Goal: Register for event/course

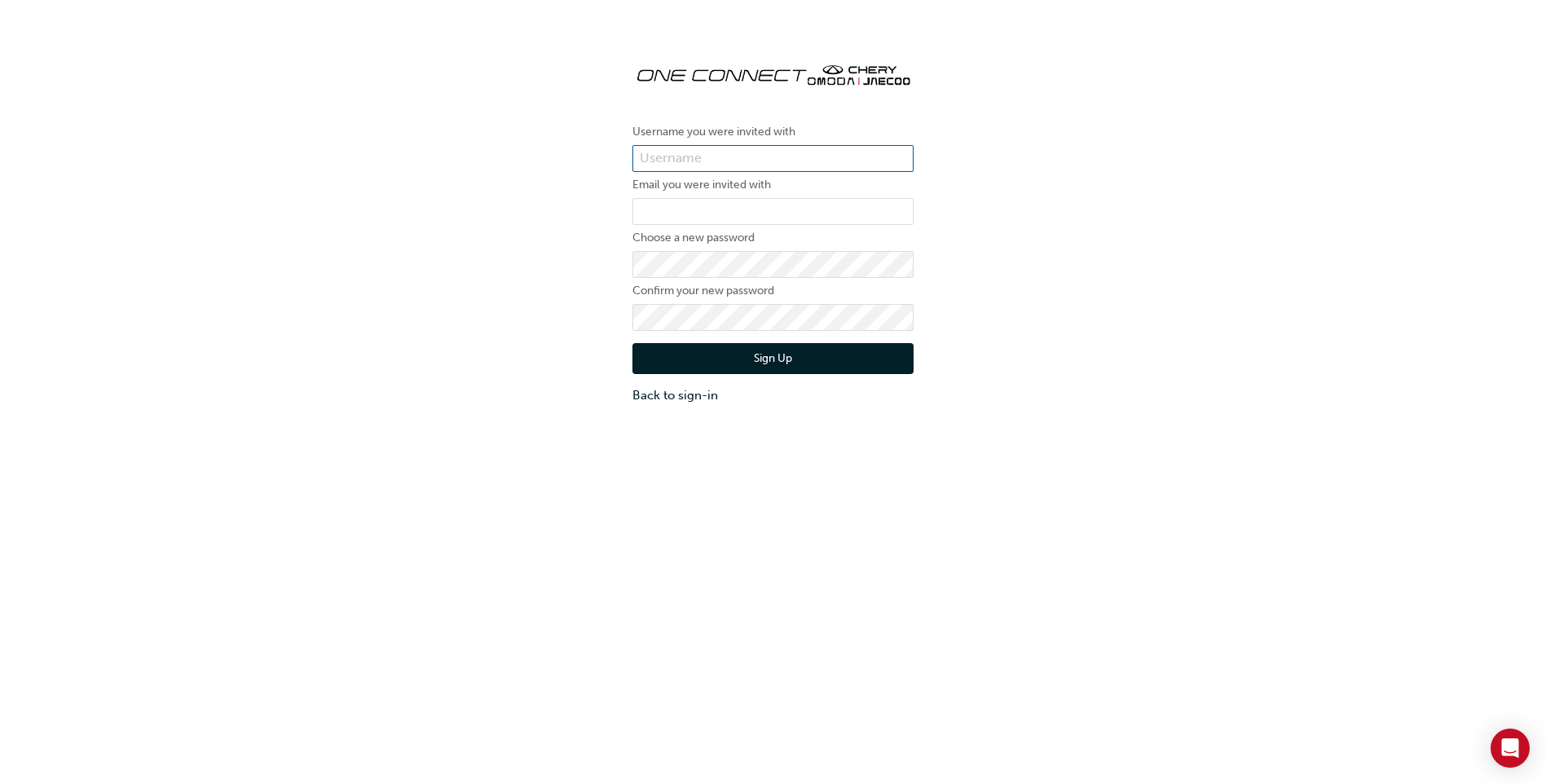
click at [714, 161] on input "text" at bounding box center [773, 159] width 281 height 28
click at [839, 162] on input "mark.davis@ccmg.ciom.au" at bounding box center [773, 159] width 281 height 28
type input "mark.davis"
type input "mark.davis@ccmg.com.au"
click at [691, 365] on button "Sign Up" at bounding box center [773, 358] width 281 height 31
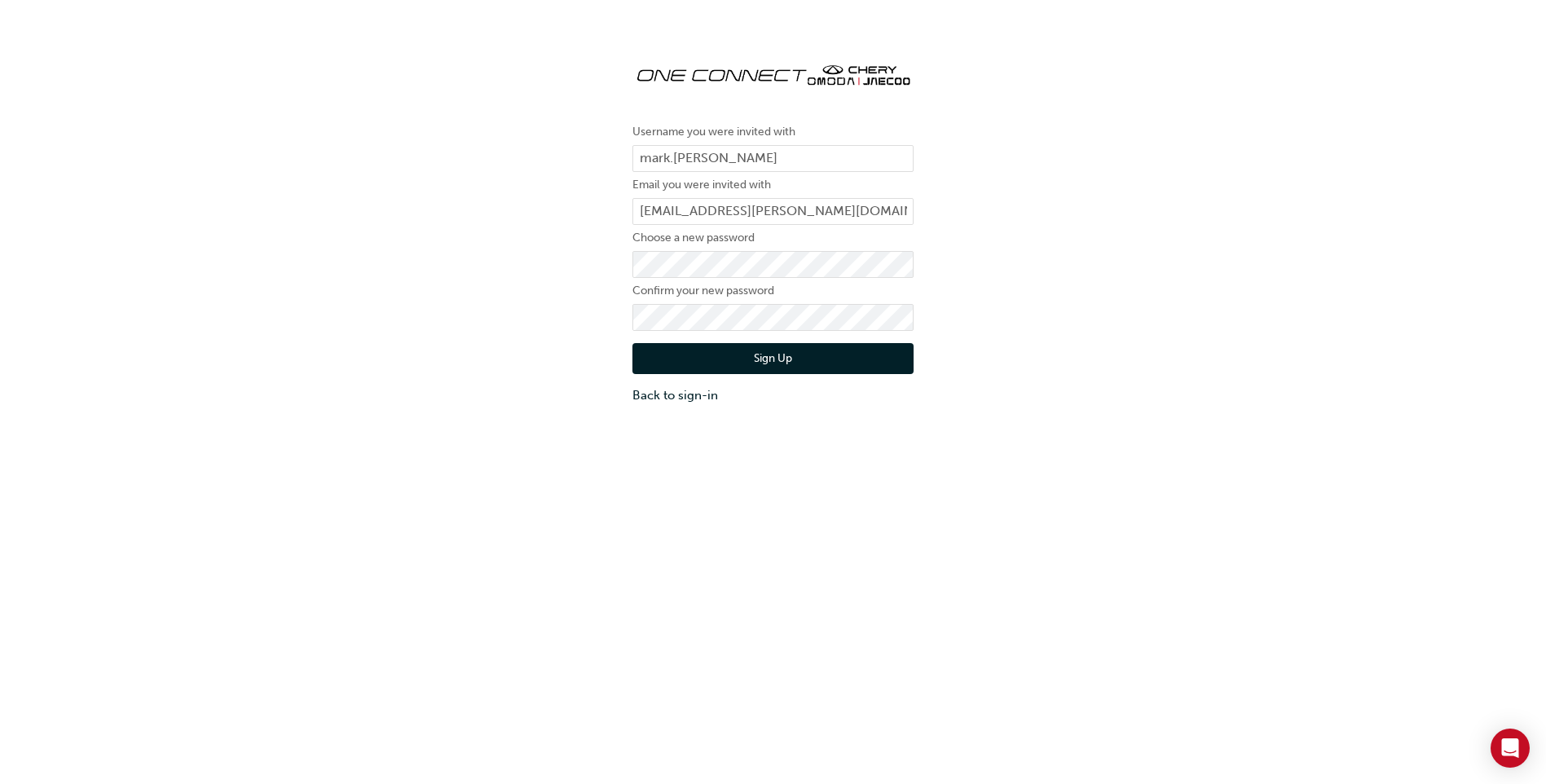
click at [727, 351] on button "Sign Up" at bounding box center [773, 358] width 281 height 31
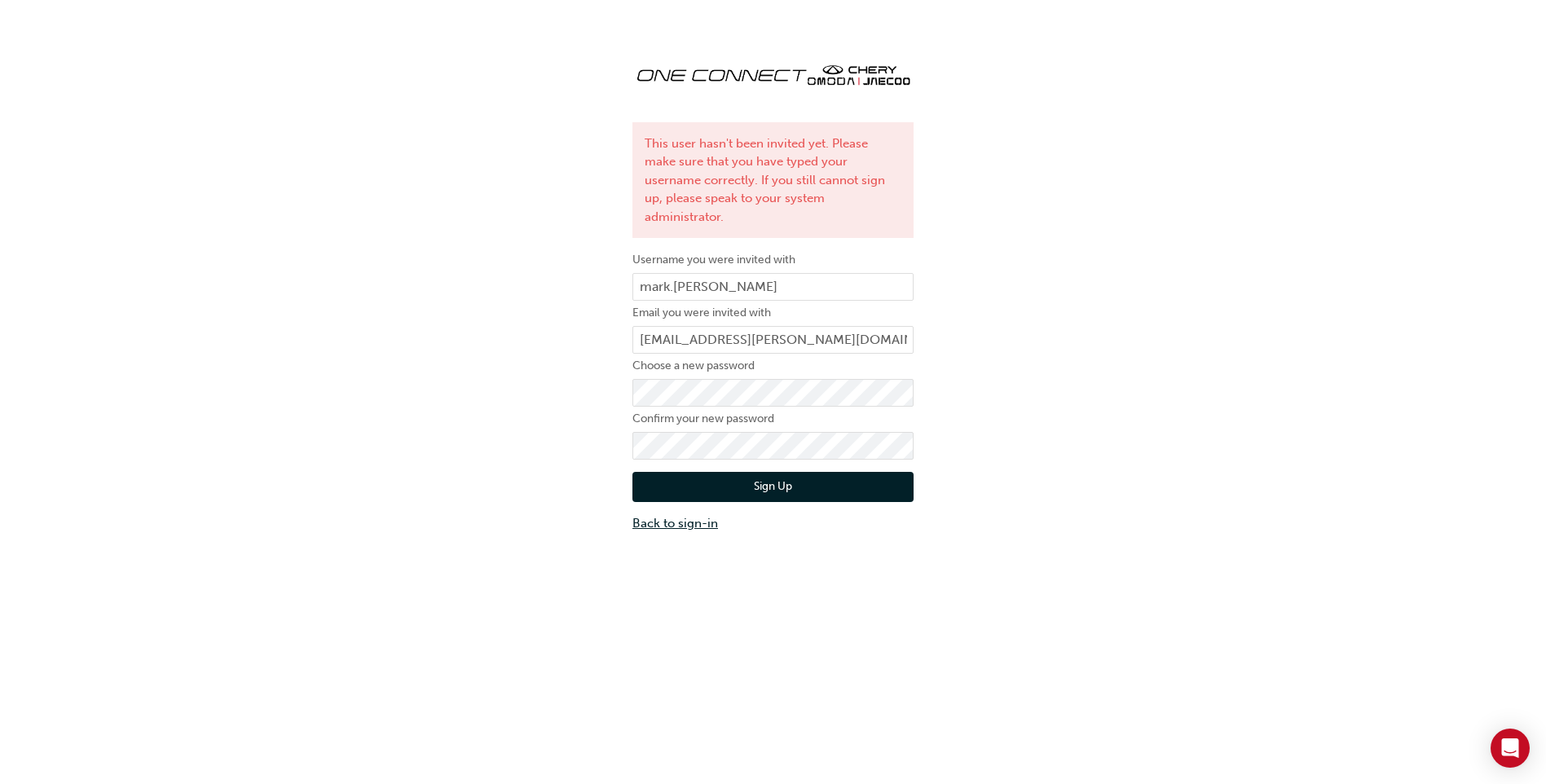
click at [703, 514] on link "Back to sign-in" at bounding box center [773, 523] width 281 height 19
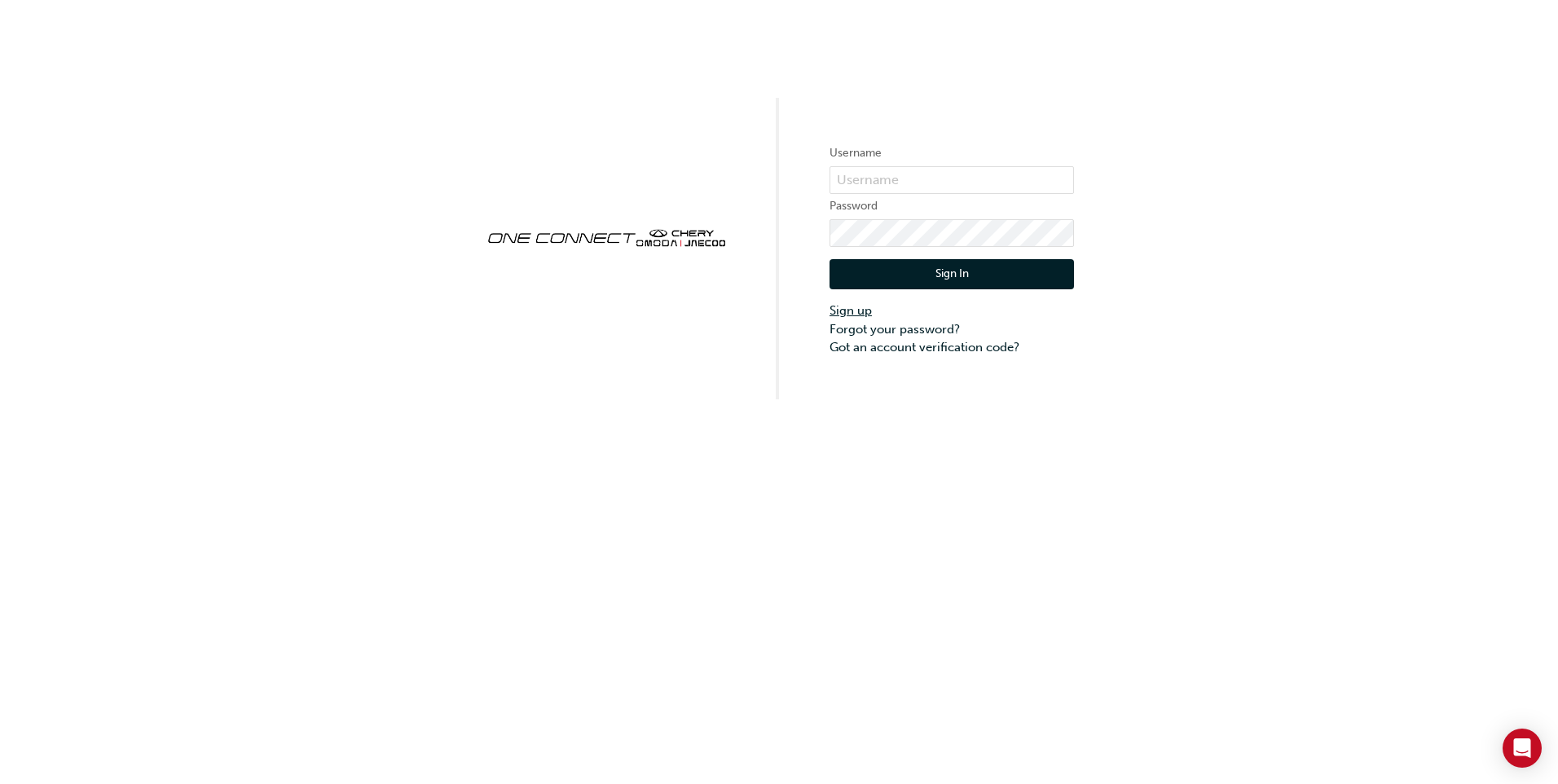
click at [865, 308] on link "Sign up" at bounding box center [951, 311] width 244 height 19
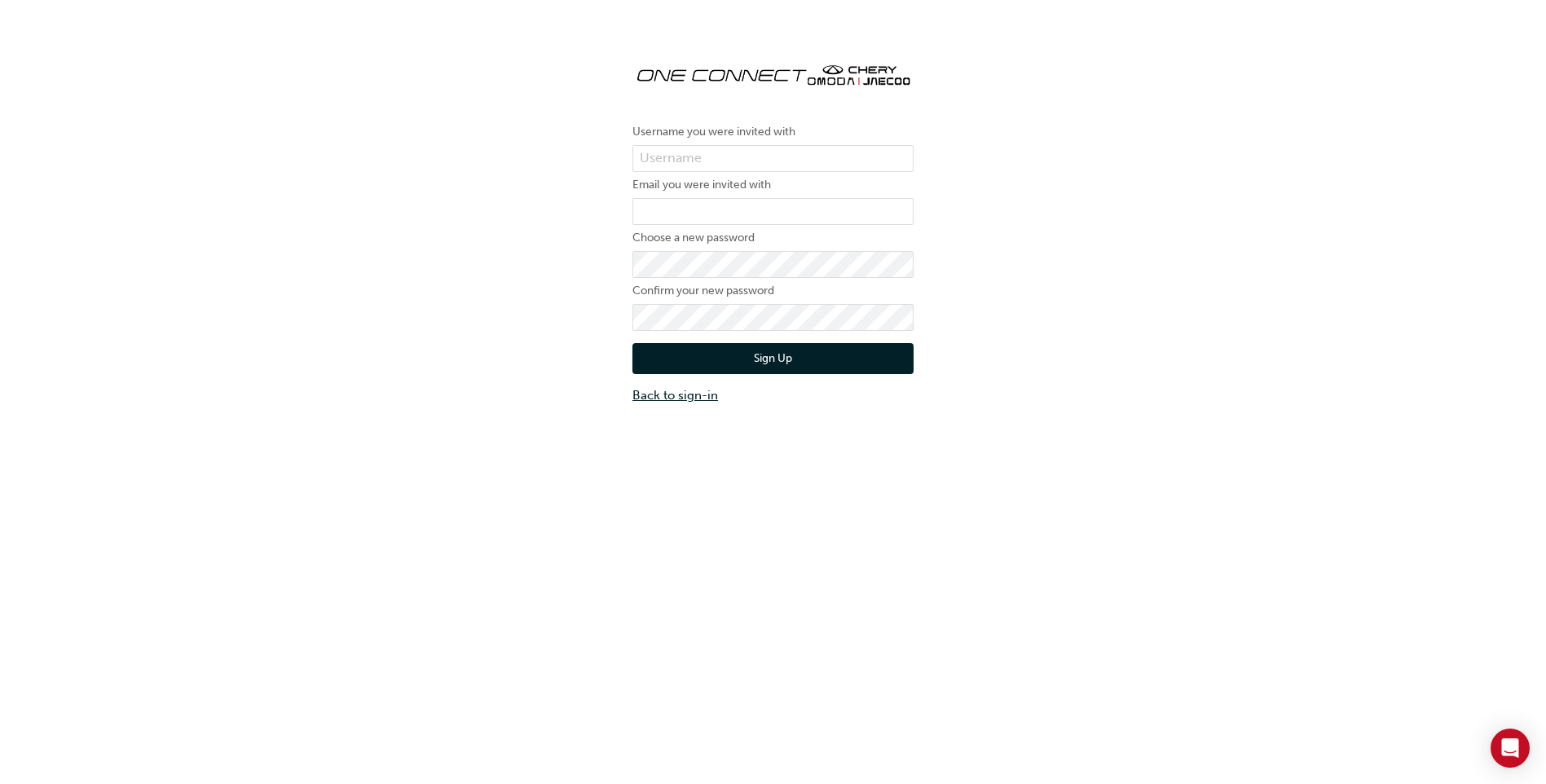
click at [718, 397] on link "Back to sign-in" at bounding box center [773, 395] width 281 height 19
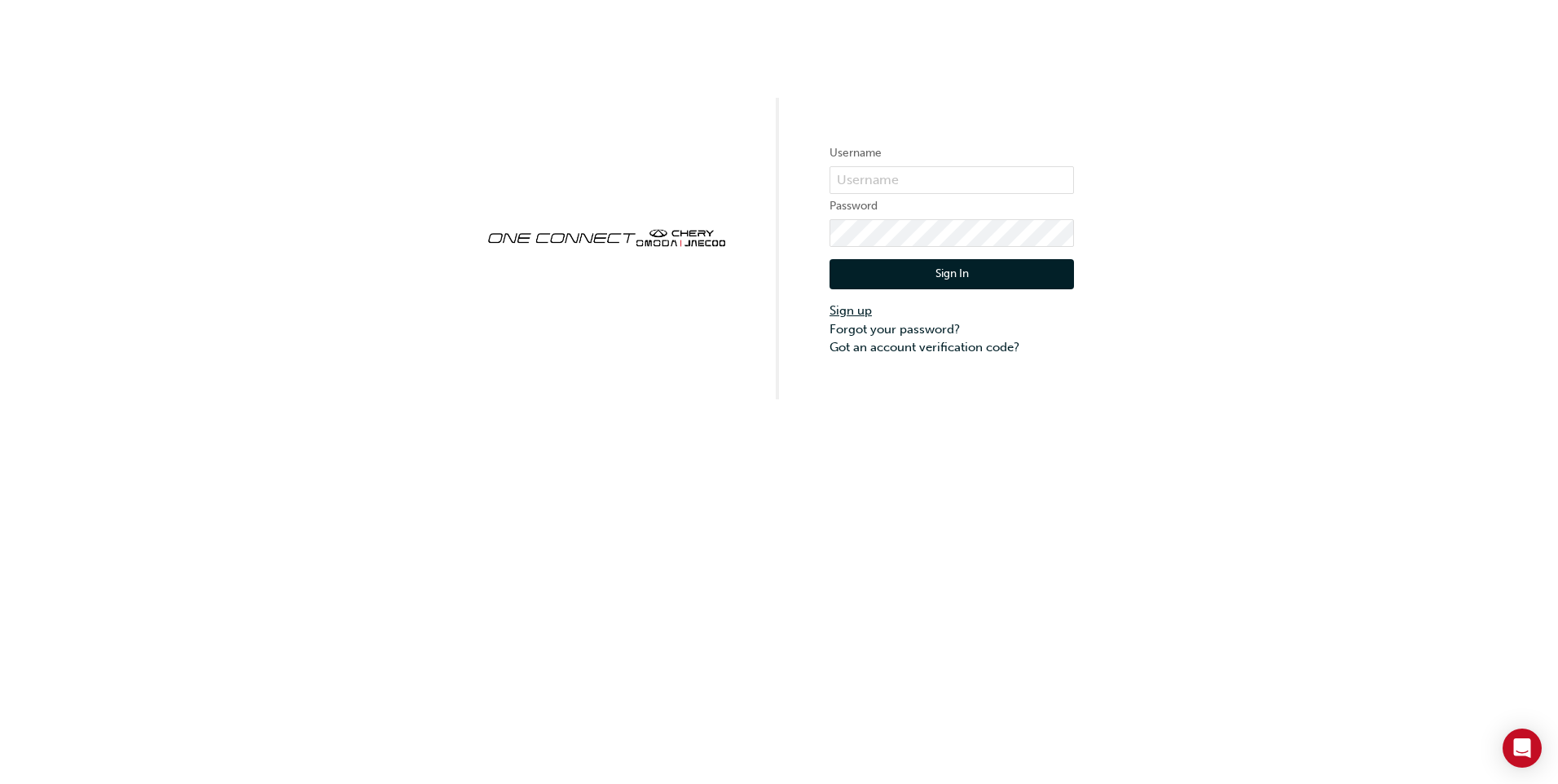
click at [853, 309] on link "Sign up" at bounding box center [951, 311] width 244 height 19
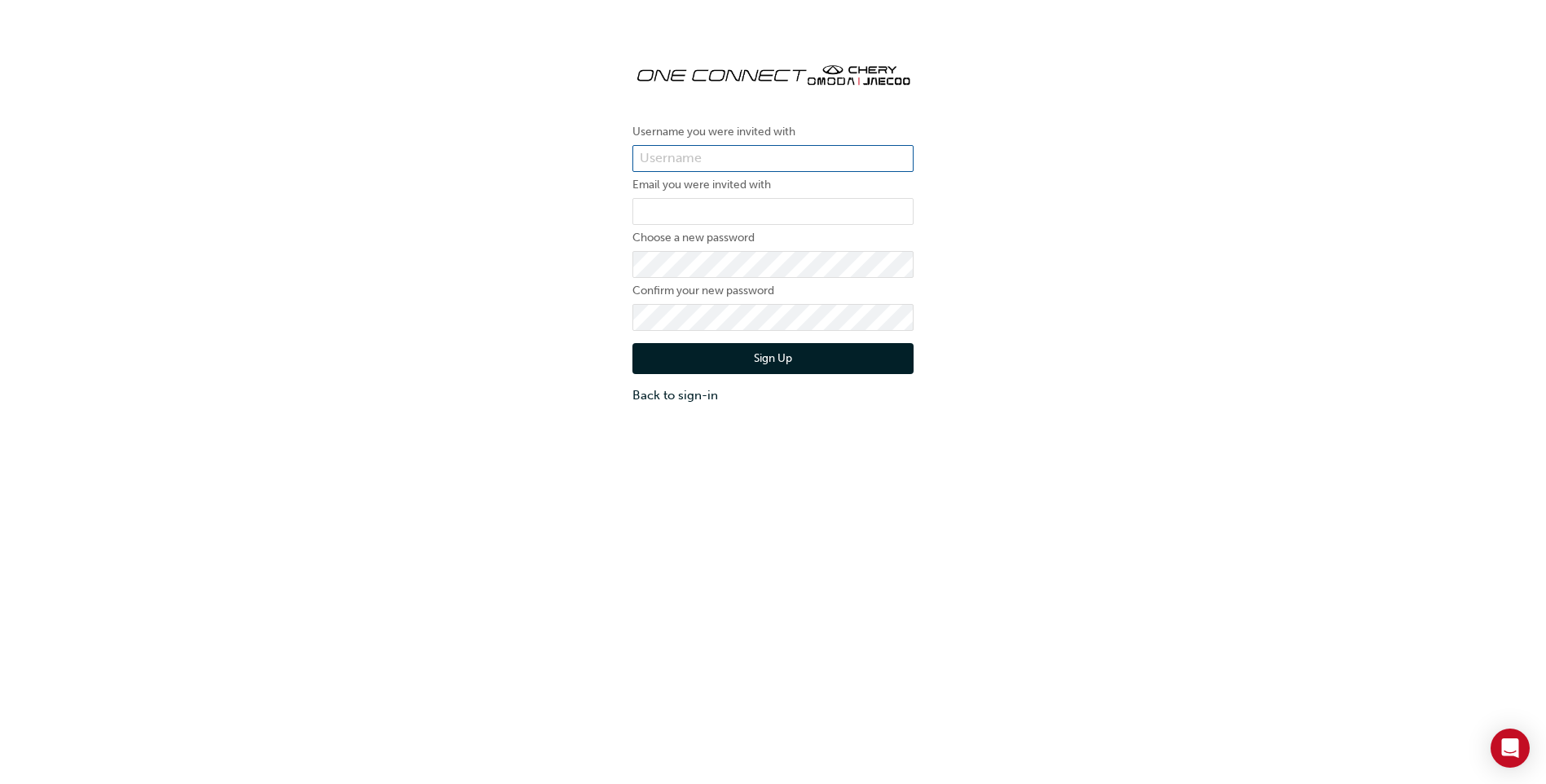
click at [775, 162] on input "text" at bounding box center [773, 159] width 281 height 28
type input "Mark Davis"
type input "mark.davis@ccmg.com.au"
click at [753, 349] on button "Sign Up" at bounding box center [773, 358] width 281 height 31
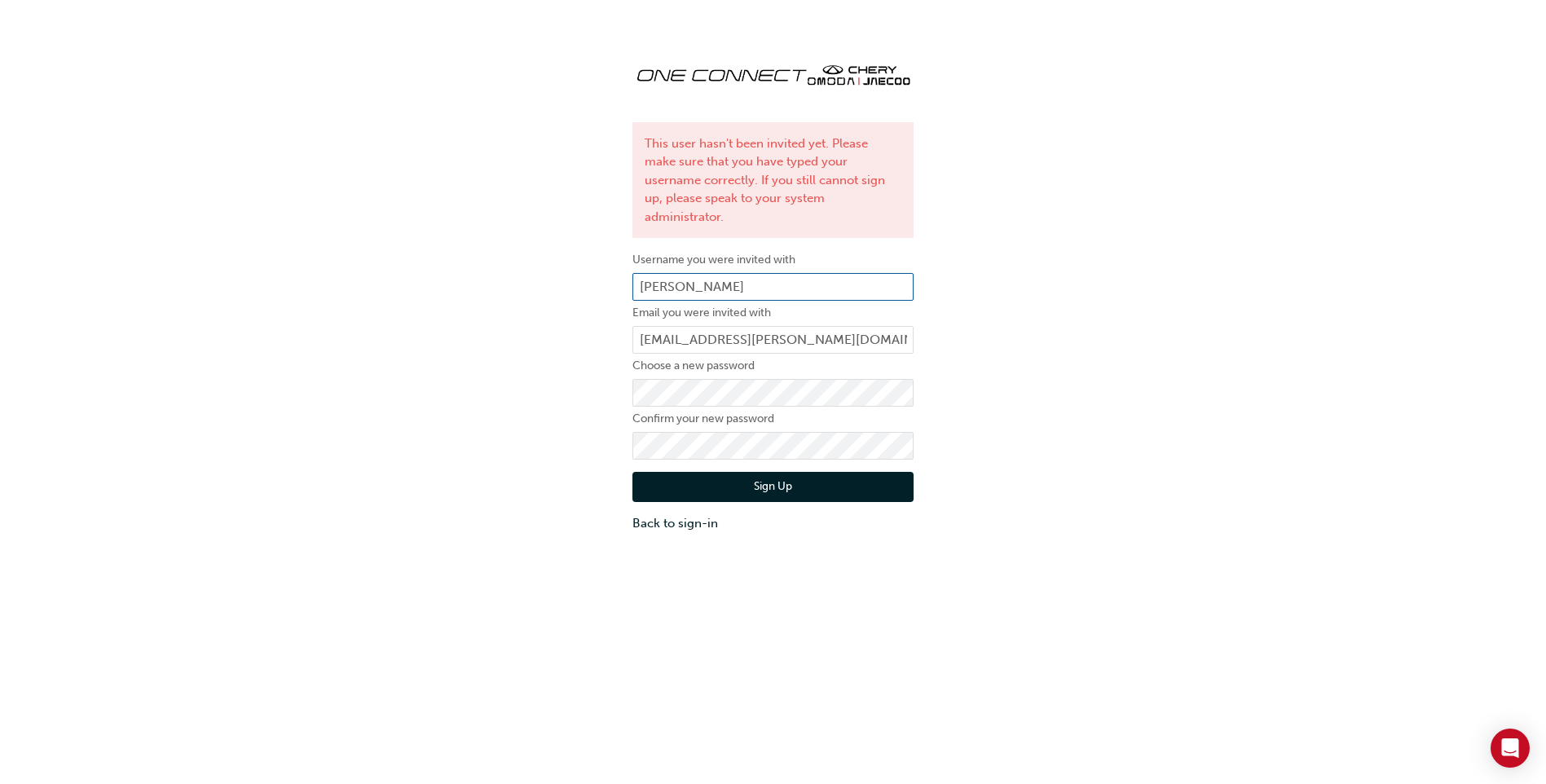
drag, startPoint x: 731, startPoint y: 263, endPoint x: 626, endPoint y: 259, distance: 105.1
click at [626, 259] on div "This user hasn't been invited yet. Please make sure that you have typed your us…" at bounding box center [773, 291] width 306 height 509
paste input "ONE00324"
type input "ONE00324"
click at [773, 478] on button "Sign Up" at bounding box center [773, 487] width 281 height 31
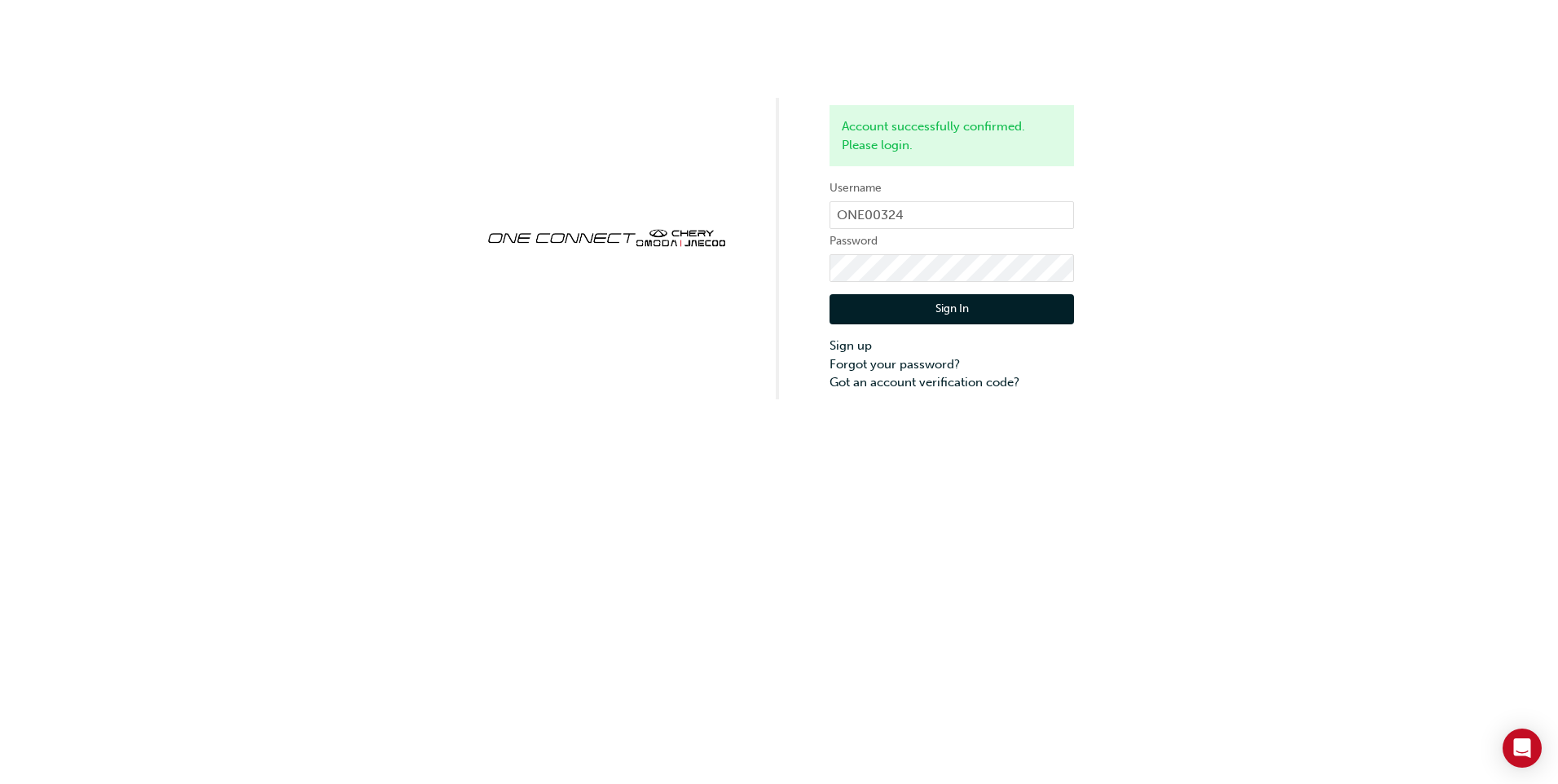
click at [915, 312] on button "Sign In" at bounding box center [951, 309] width 244 height 31
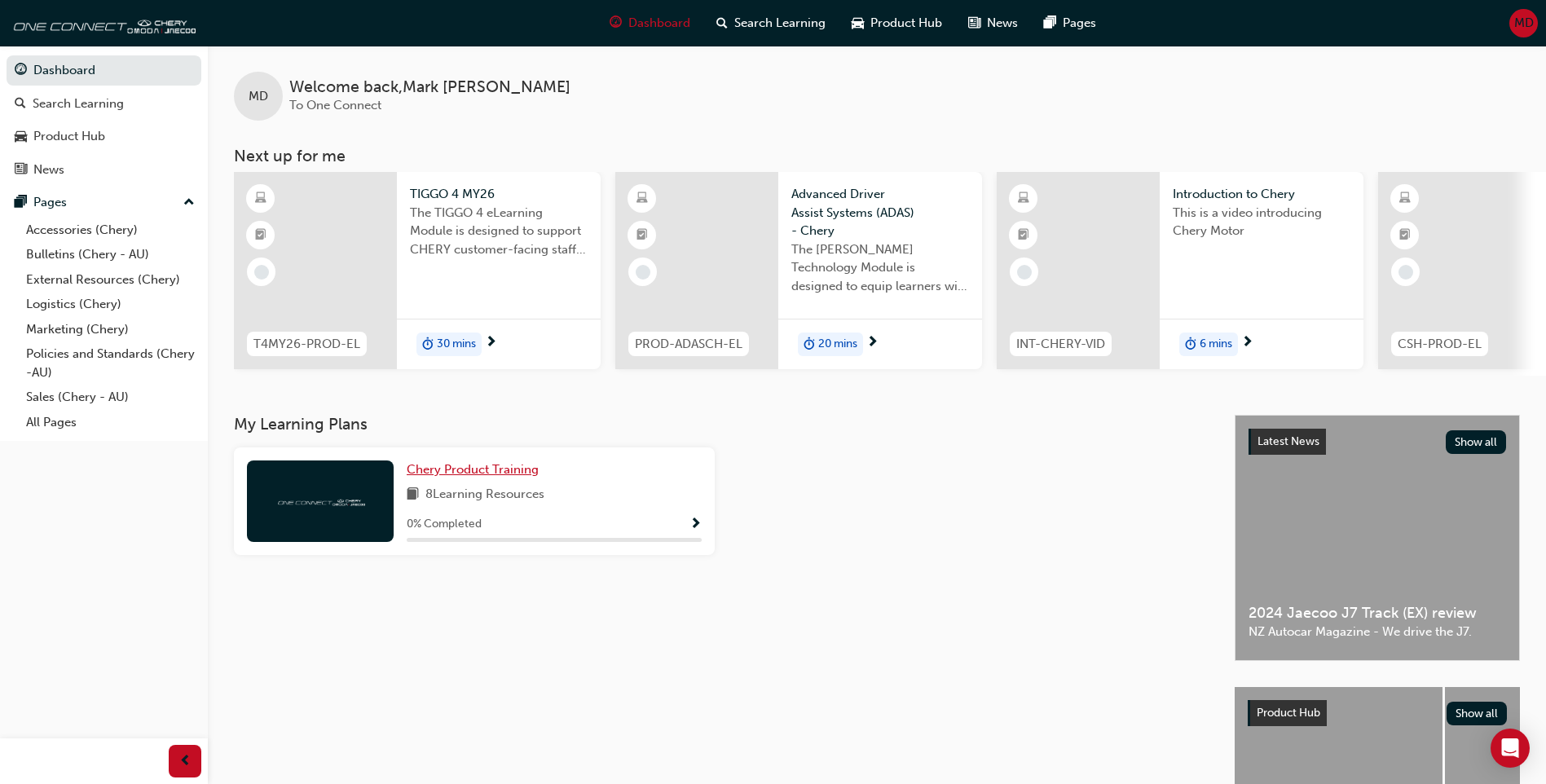
click at [495, 474] on span "Chery Product Training" at bounding box center [473, 469] width 132 height 14
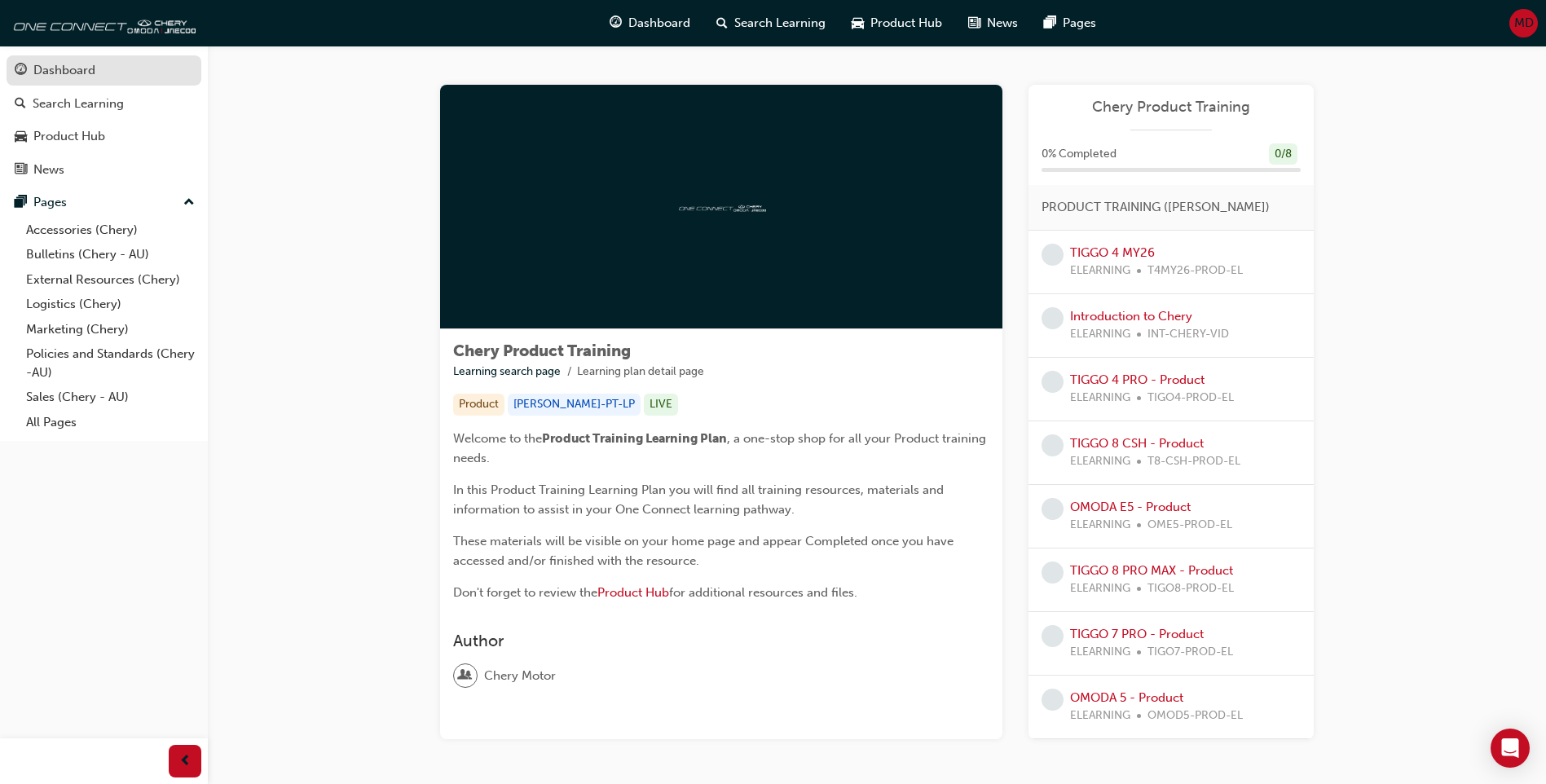
click at [71, 73] on div "Dashboard" at bounding box center [64, 70] width 62 height 19
